Goal: Task Accomplishment & Management: Manage account settings

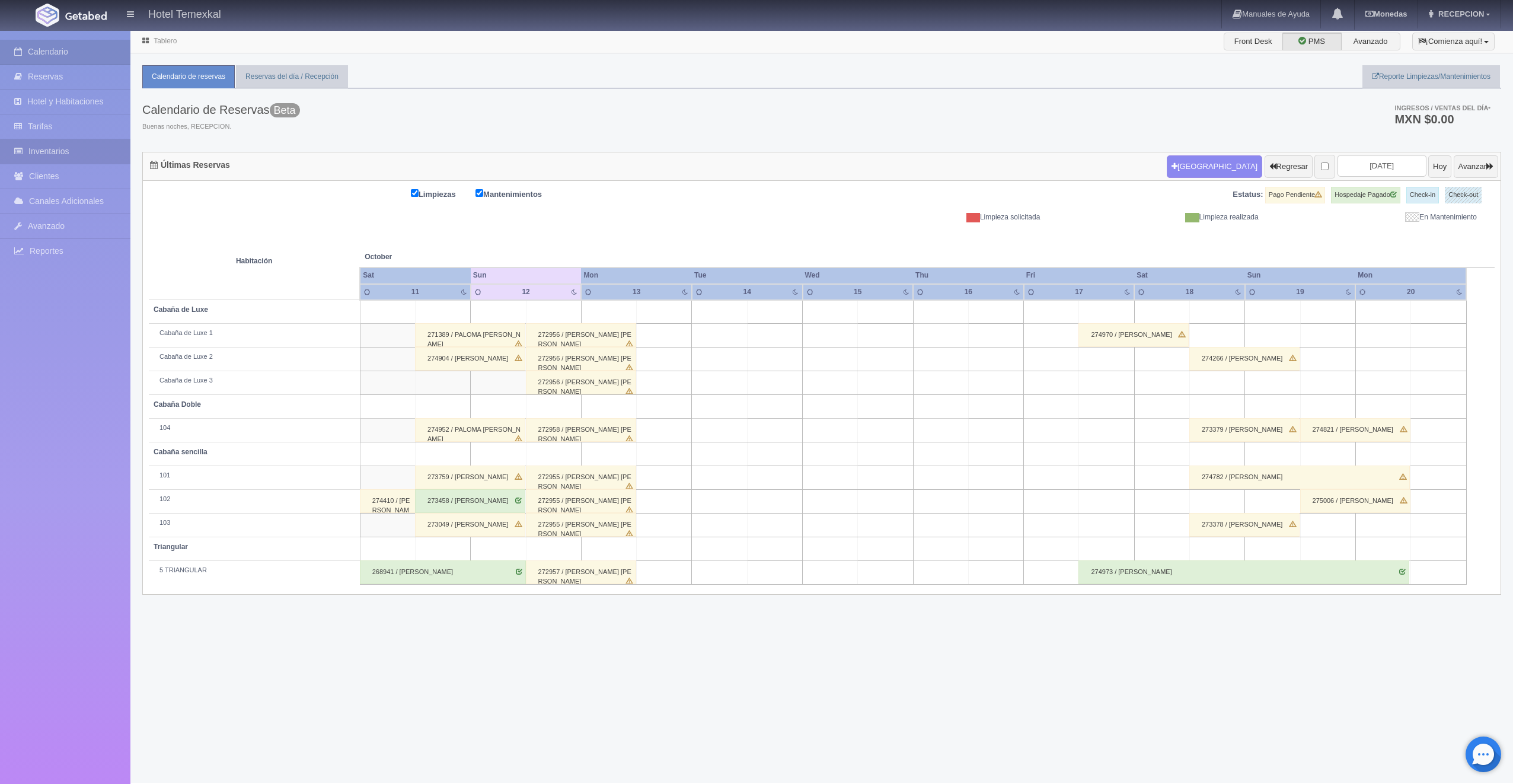
click at [56, 152] on link "Inventarios" at bounding box center [65, 151] width 130 height 24
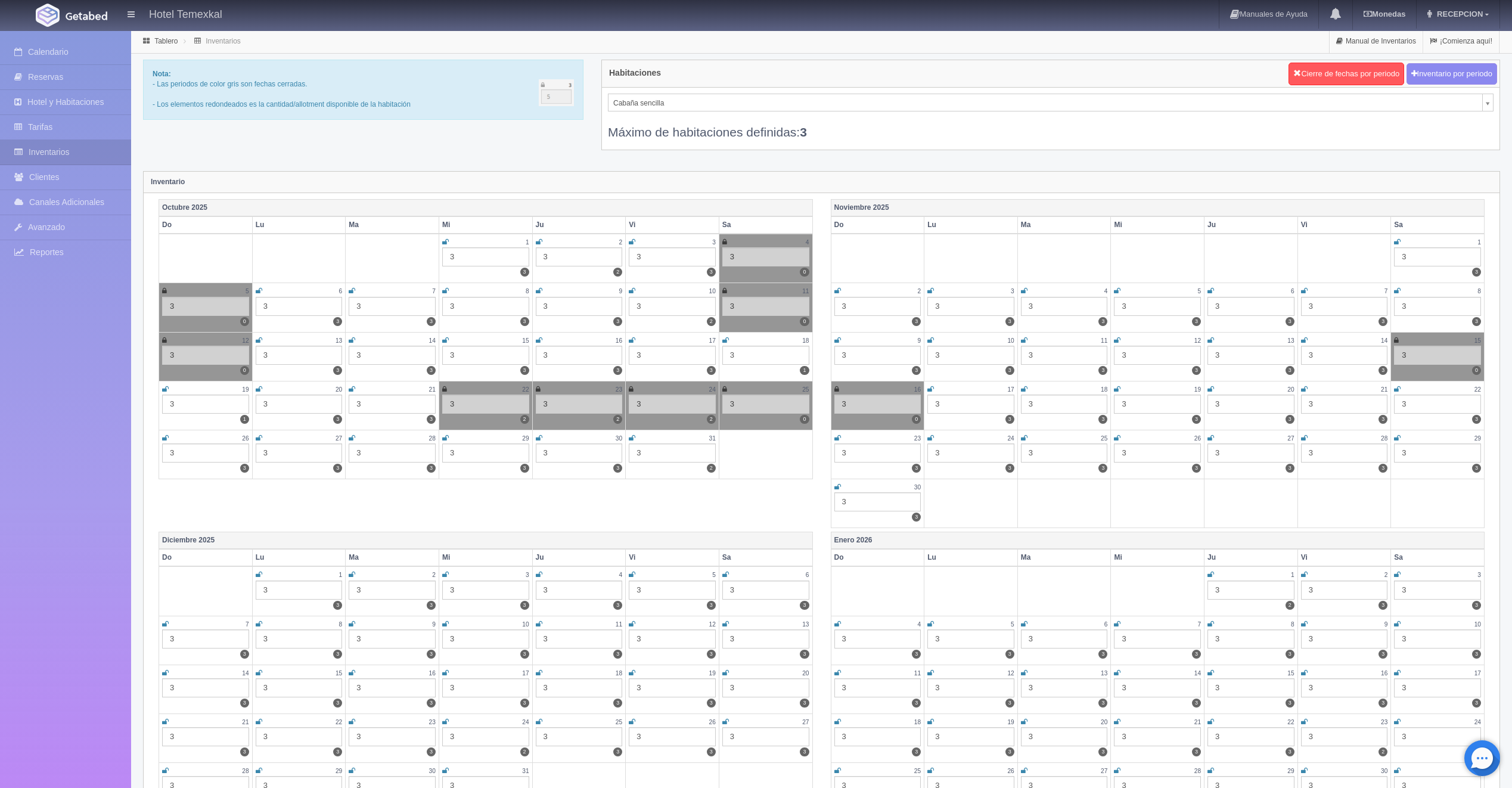
click at [518, 164] on div "Nota: - Las periodos de color gris son fechas cerradas. - Los elementos redonde…" at bounding box center [821, 112] width 1374 height 106
click at [260, 340] on icon at bounding box center [259, 340] width 7 height 7
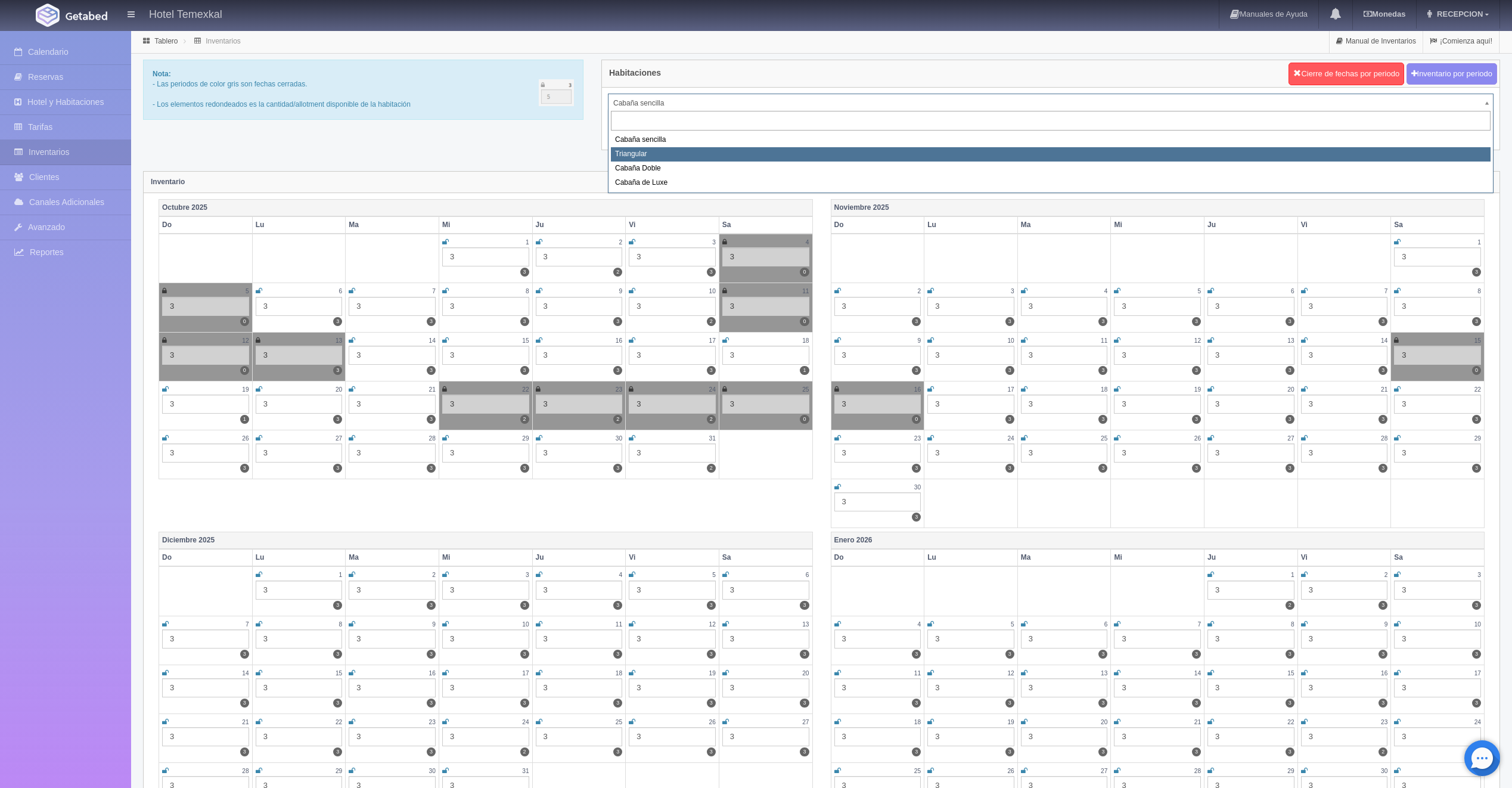
select select "2119"
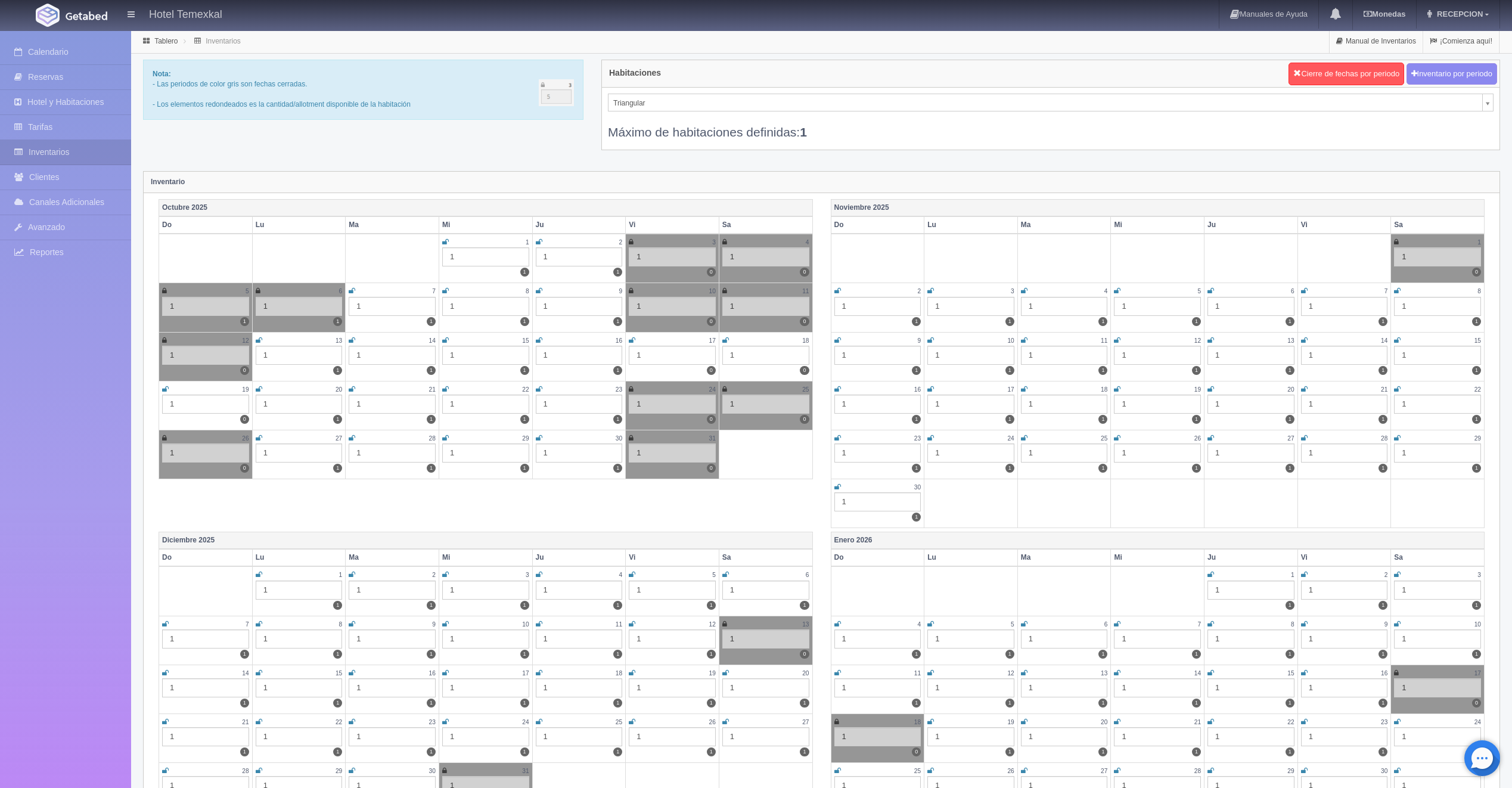
click at [259, 339] on icon at bounding box center [259, 340] width 7 height 7
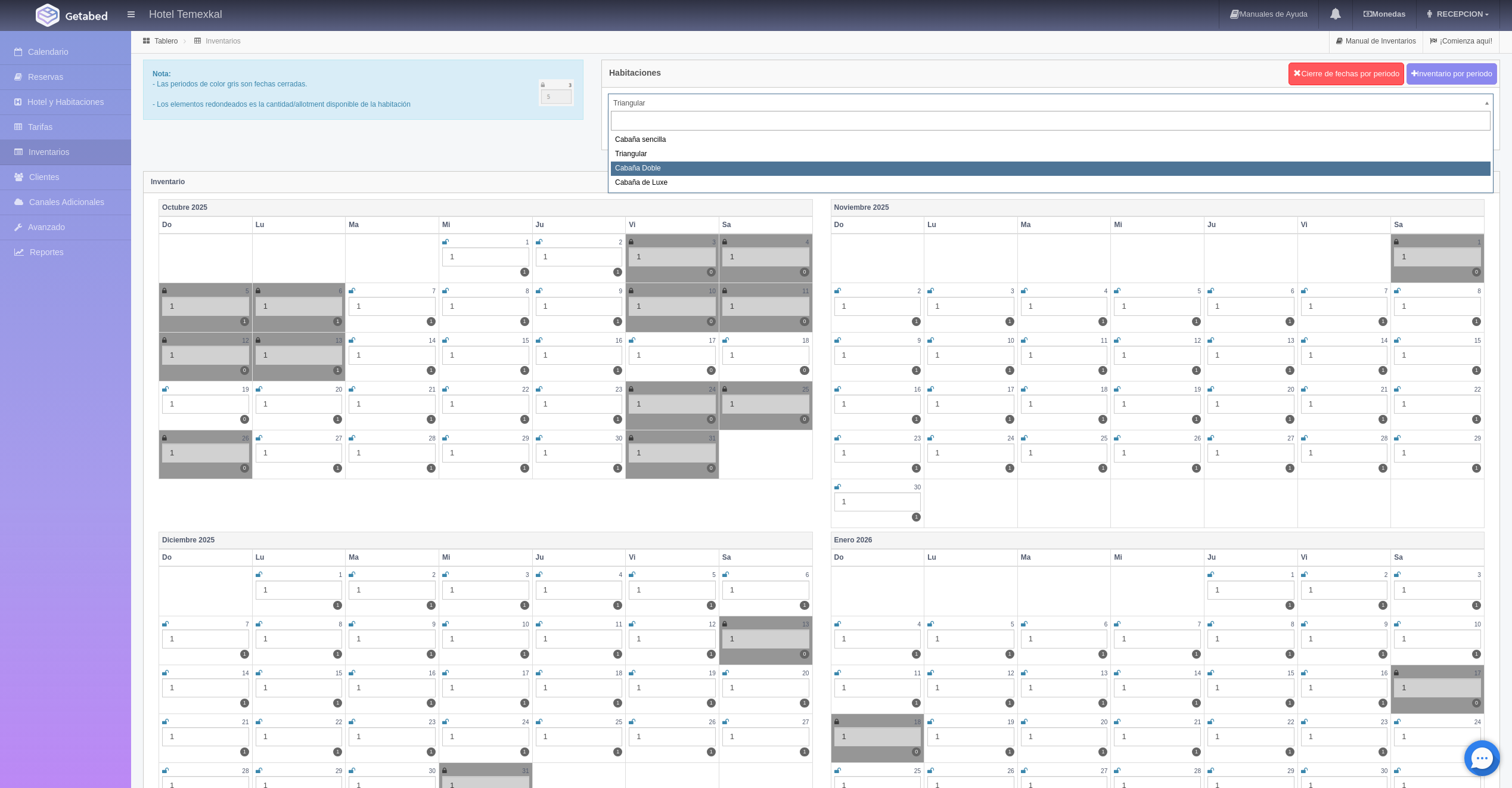
select select "2120"
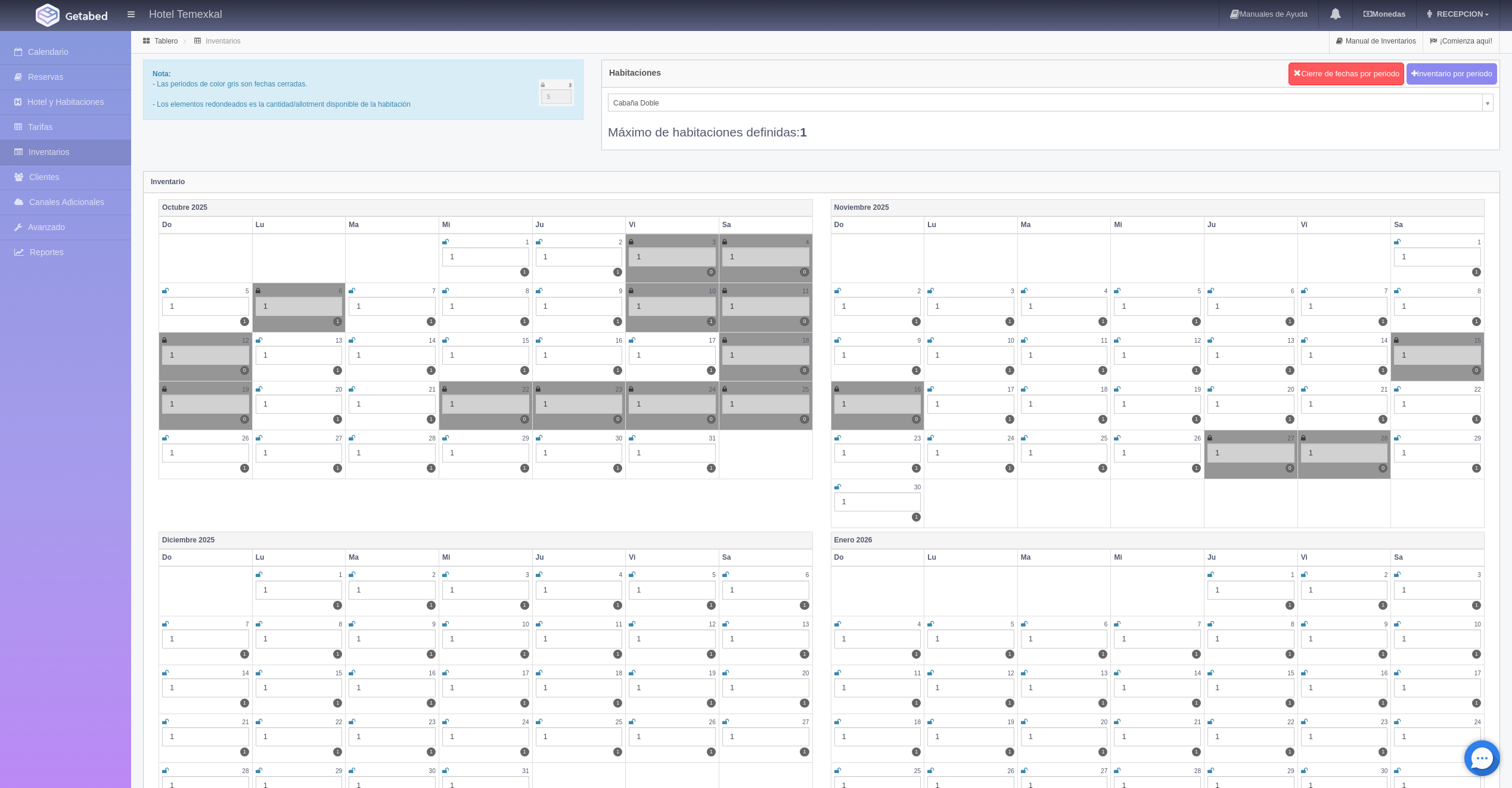
click at [260, 340] on icon at bounding box center [259, 340] width 7 height 7
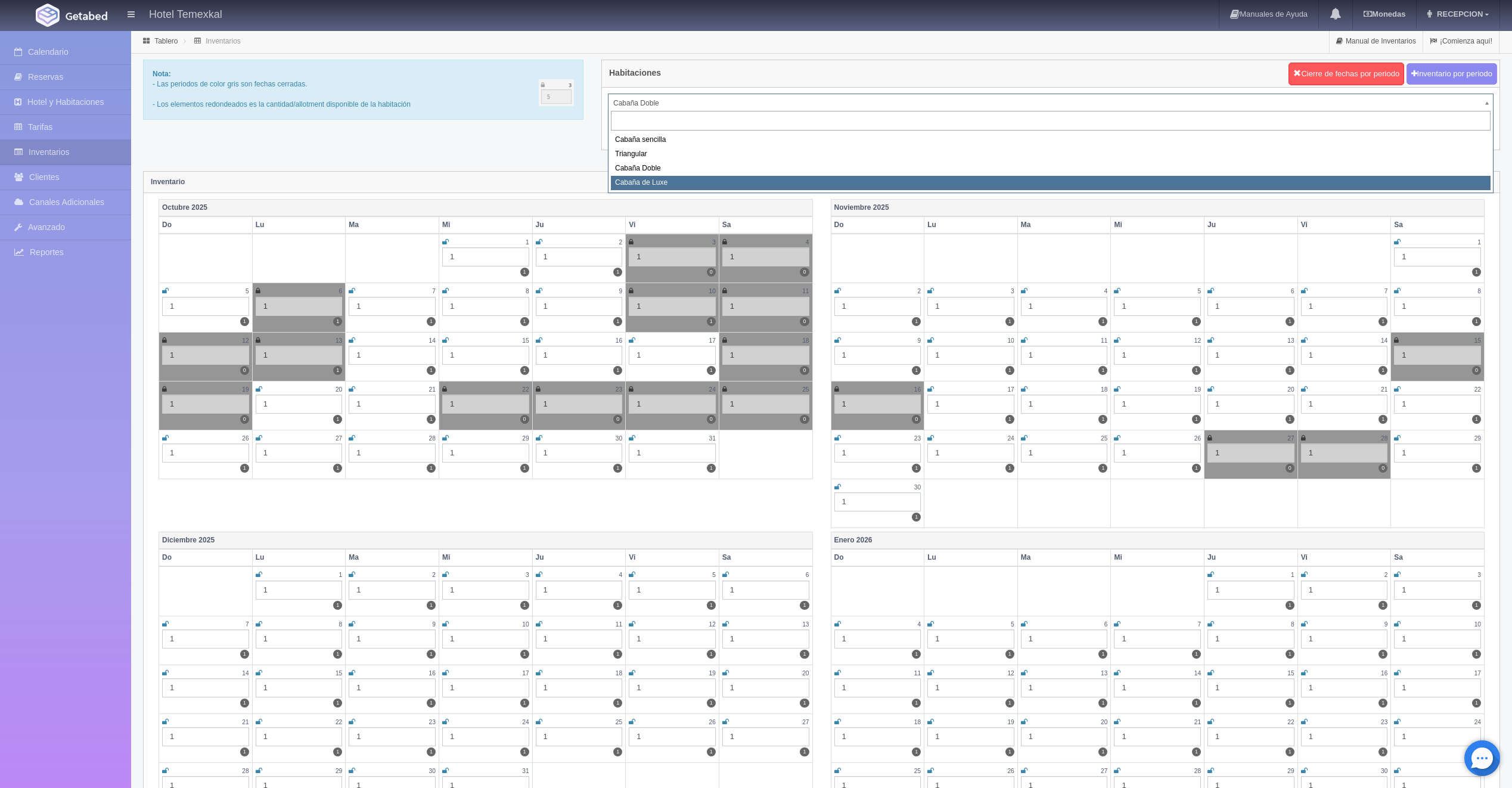
select select "2121"
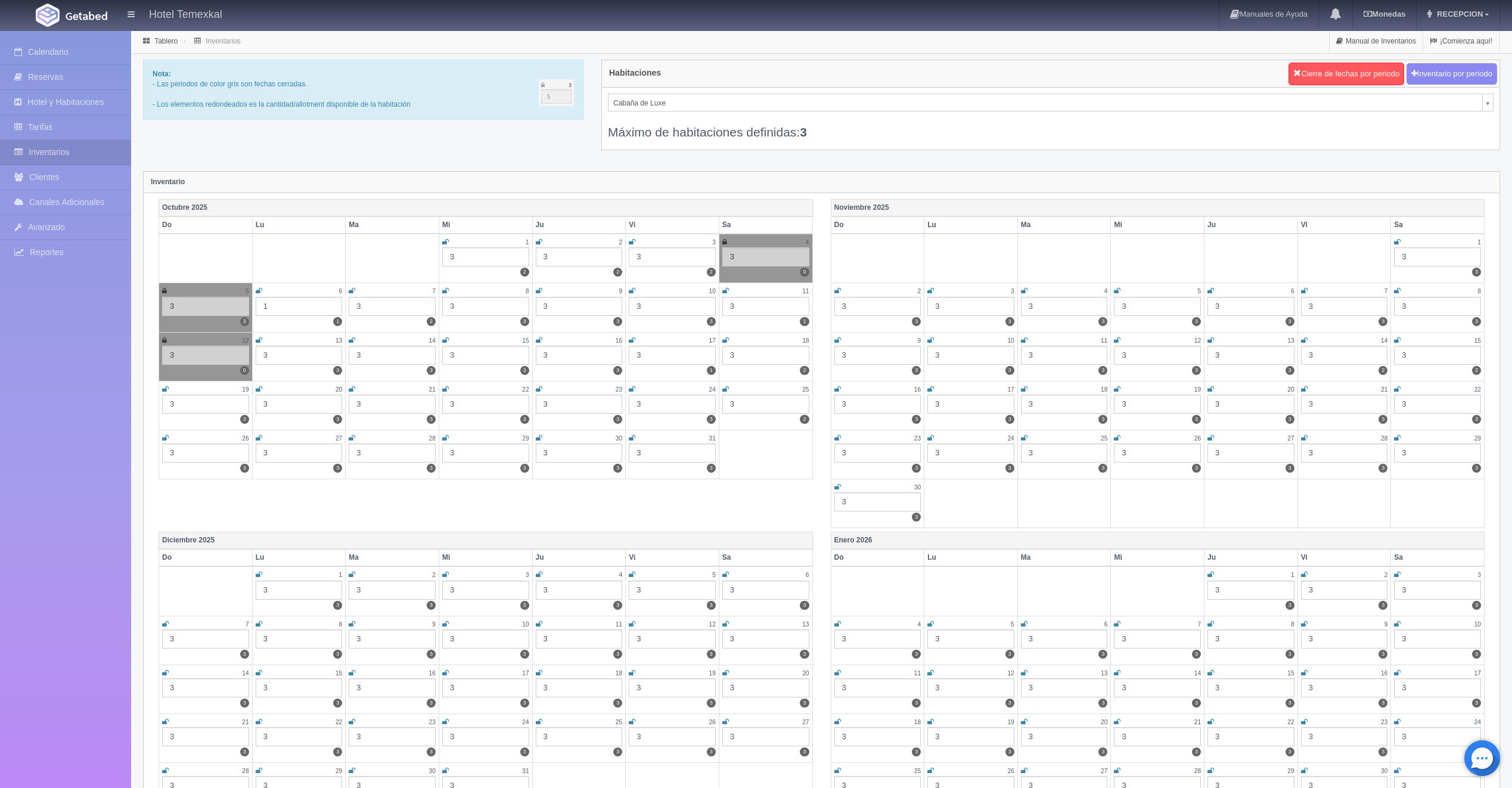
click at [258, 337] on icon at bounding box center [259, 340] width 7 height 7
click at [55, 55] on link "Calendario" at bounding box center [65, 52] width 131 height 24
